Goal: Complete application form

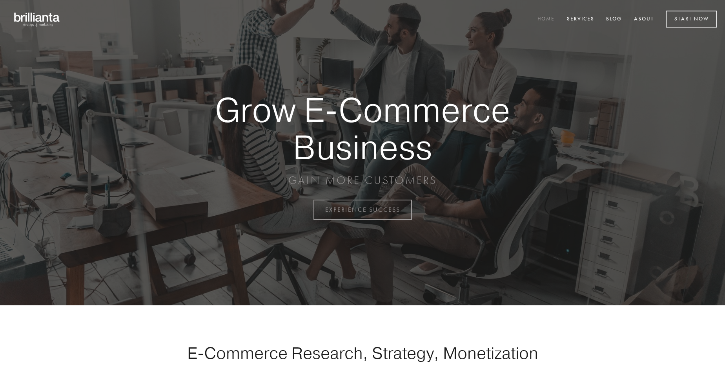
scroll to position [2057, 0]
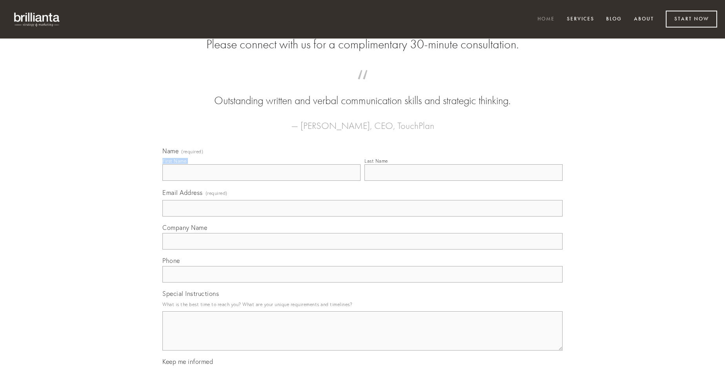
type input "[PERSON_NAME]"
click at [464, 181] on input "Last Name" at bounding box center [464, 172] width 198 height 16
type input "[PERSON_NAME]"
click at [363, 216] on input "Email Address (required)" at bounding box center [362, 208] width 400 height 16
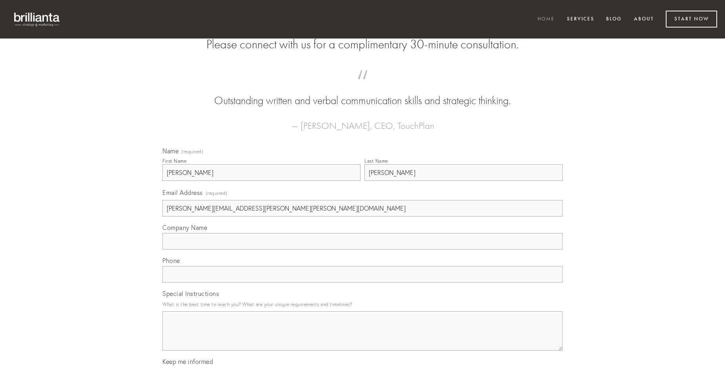
type input "[PERSON_NAME][EMAIL_ADDRESS][PERSON_NAME][PERSON_NAME][DOMAIN_NAME]"
click at [363, 249] on input "Company Name" at bounding box center [362, 241] width 400 height 16
type input "ullam"
click at [363, 282] on input "text" at bounding box center [362, 274] width 400 height 16
click at [363, 338] on textarea "Special Instructions" at bounding box center [362, 330] width 400 height 39
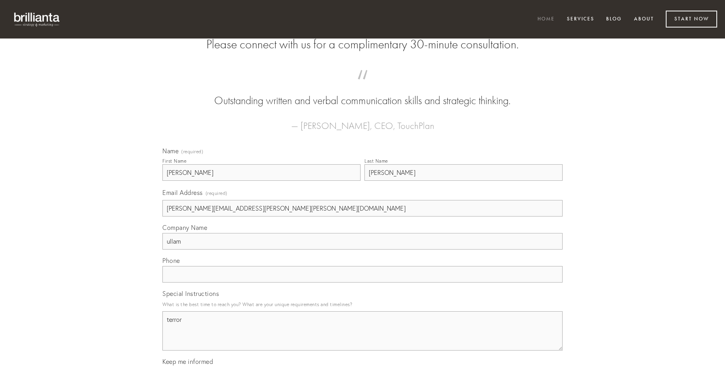
type textarea "terror"
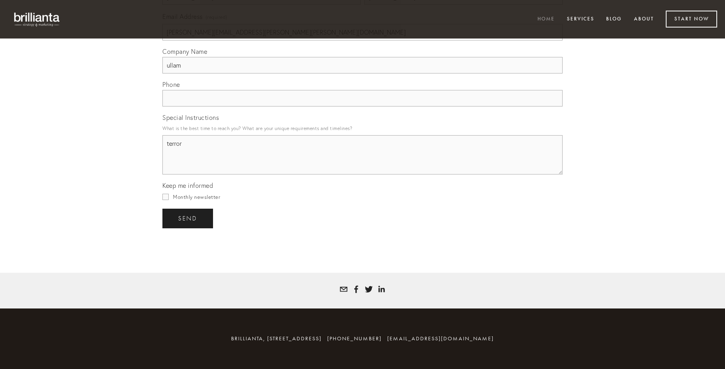
click at [188, 218] on span "send" at bounding box center [187, 218] width 19 height 7
